Goal: Task Accomplishment & Management: Manage account settings

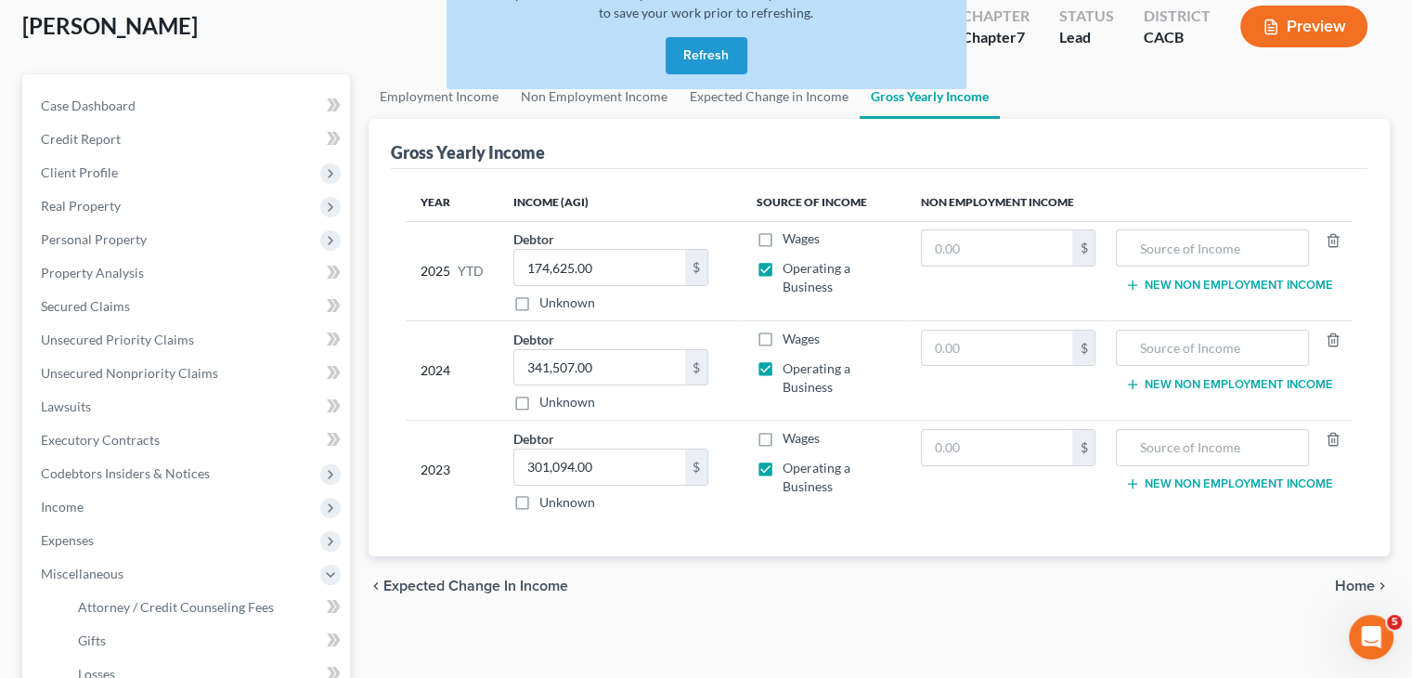
click at [714, 51] on button "Refresh" at bounding box center [707, 55] width 82 height 37
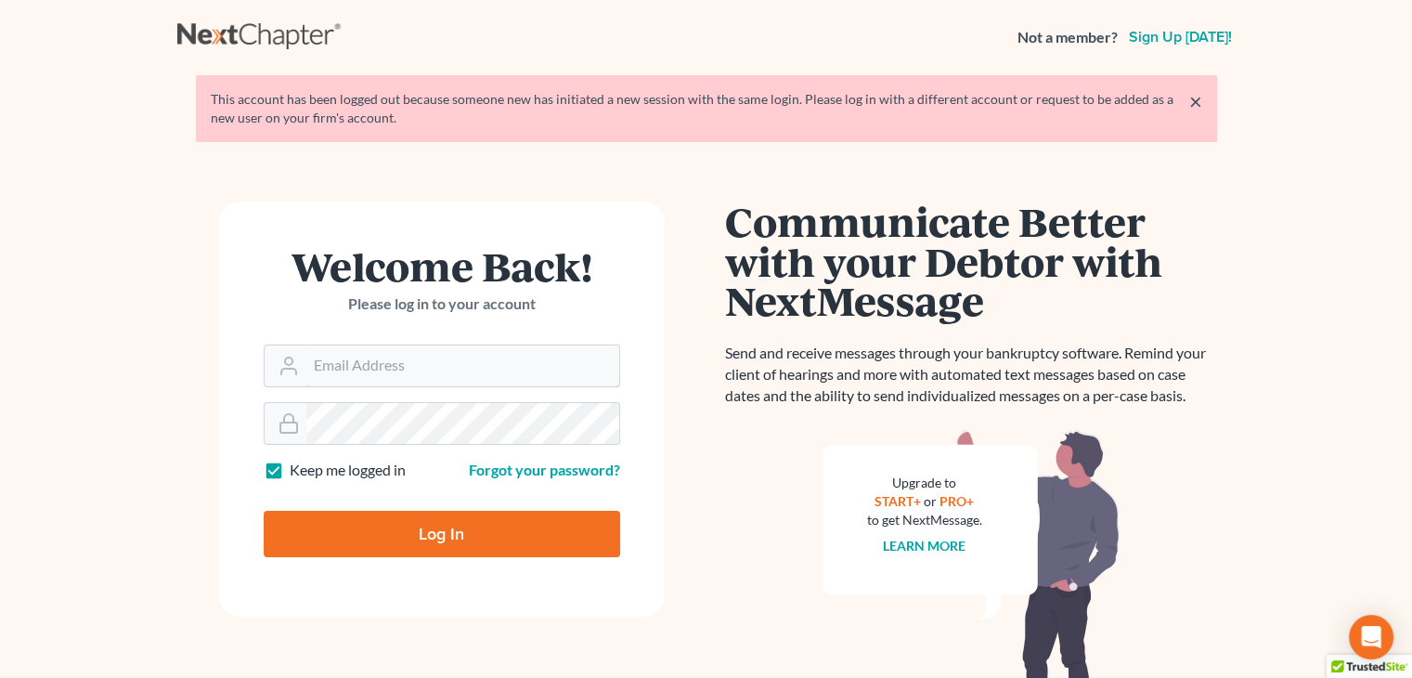
type input "[PERSON_NAME][EMAIL_ADDRESS][DOMAIN_NAME]"
click at [567, 534] on input "Log In" at bounding box center [442, 534] width 357 height 46
type input "Thinking..."
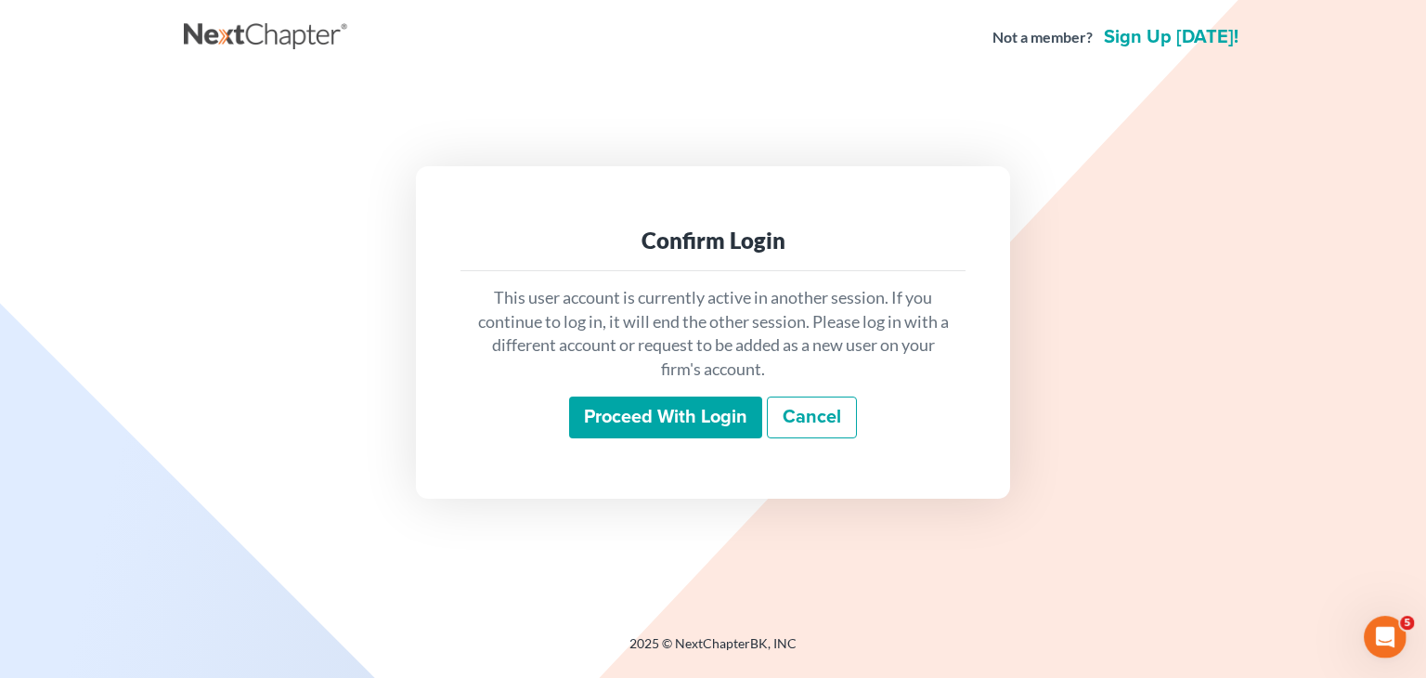
click at [689, 419] on input "Proceed with login" at bounding box center [665, 417] width 193 height 43
